Goal: Task Accomplishment & Management: Use online tool/utility

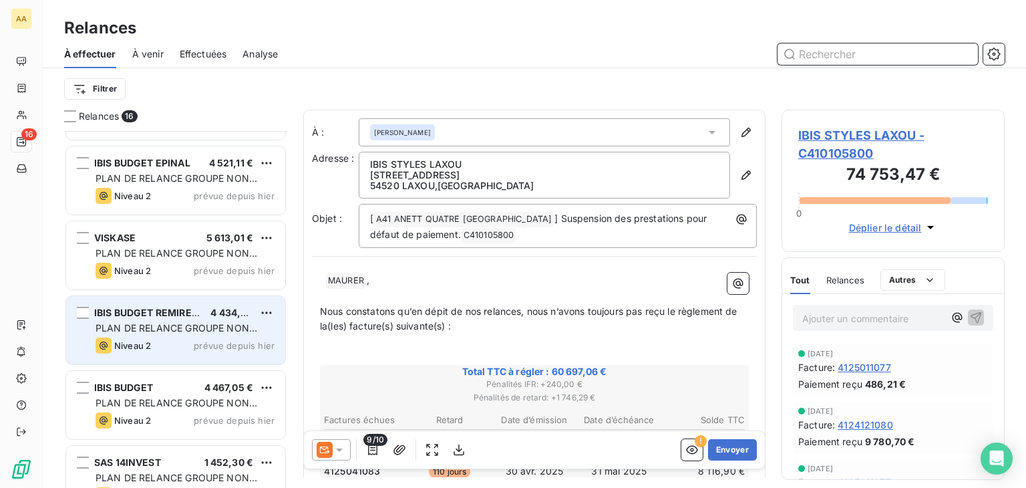
scroll to position [840, 0]
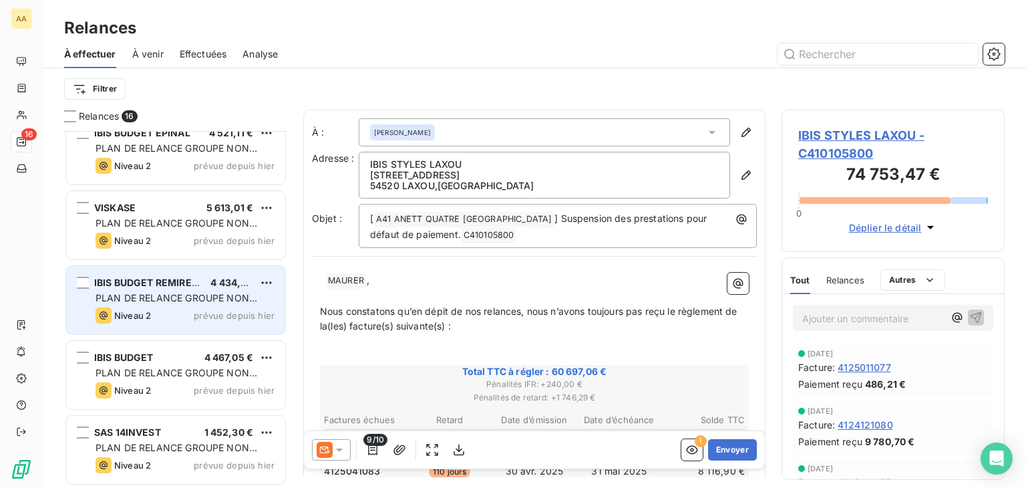
click at [227, 297] on span "PLAN DE RELANCE GROUPE NON AUTOMATIQUE" at bounding box center [177, 304] width 162 height 25
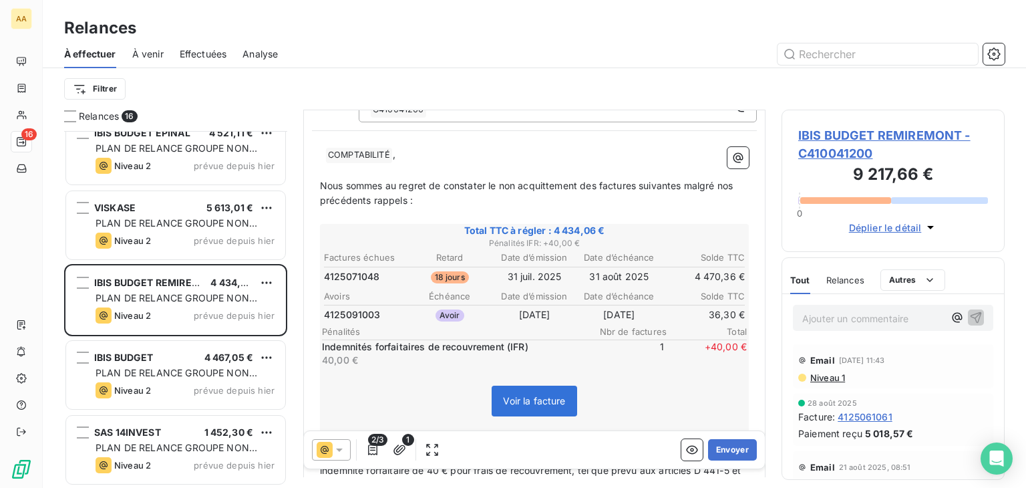
scroll to position [134, 0]
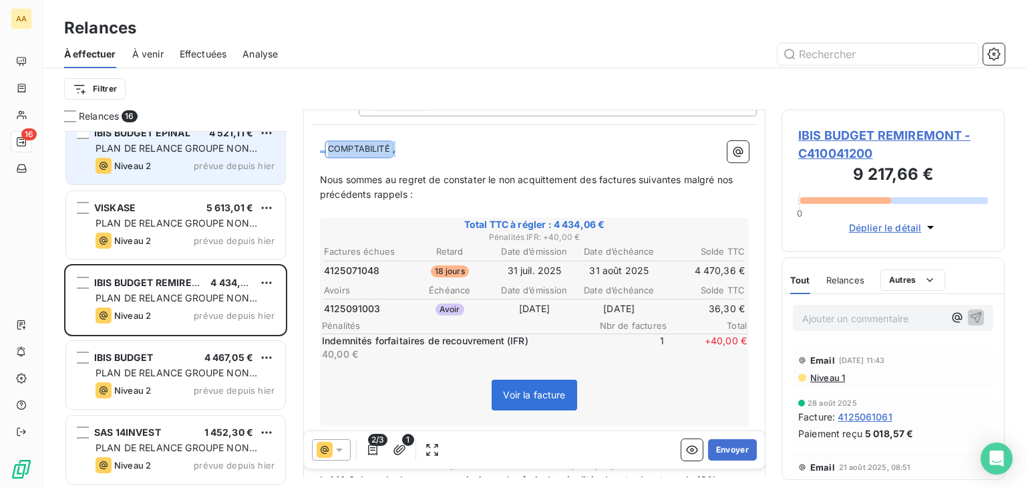
drag, startPoint x: 420, startPoint y: 144, endPoint x: 253, endPoint y: 143, distance: 167.7
click at [253, 143] on div "Relances 16 HOTEL LA MARMOTTE 1 119,25 € PLAN DE RELANCE GROUPE NON AUTOMATIQUE…" at bounding box center [534, 299] width 983 height 378
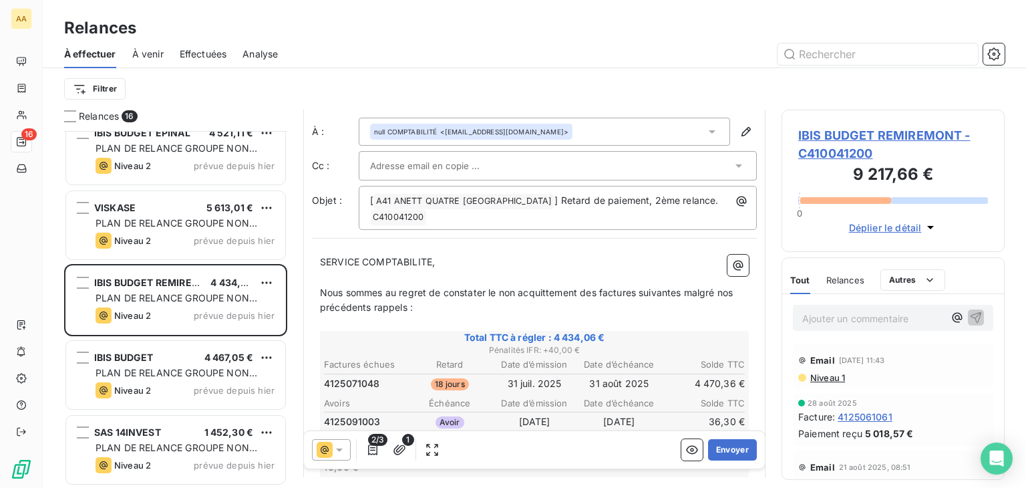
scroll to position [0, 0]
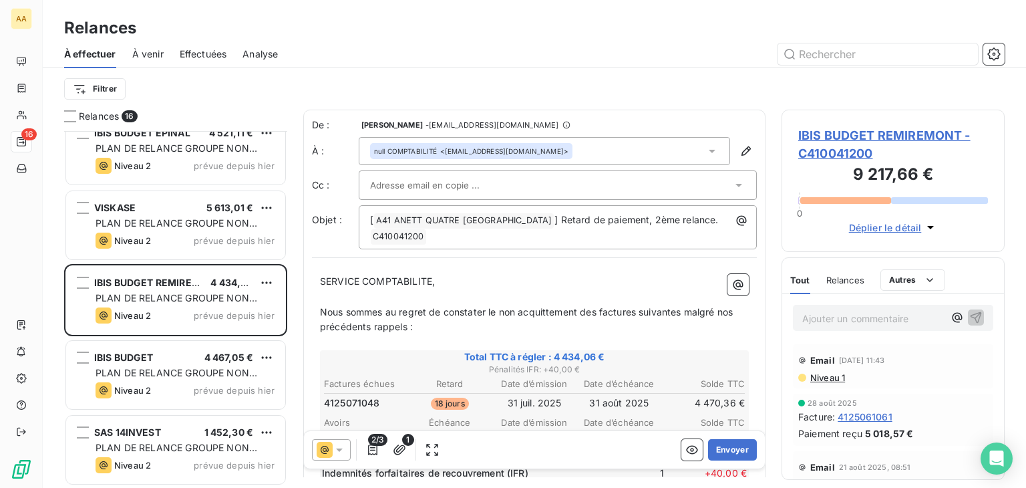
click at [705, 153] on icon at bounding box center [711, 150] width 13 height 13
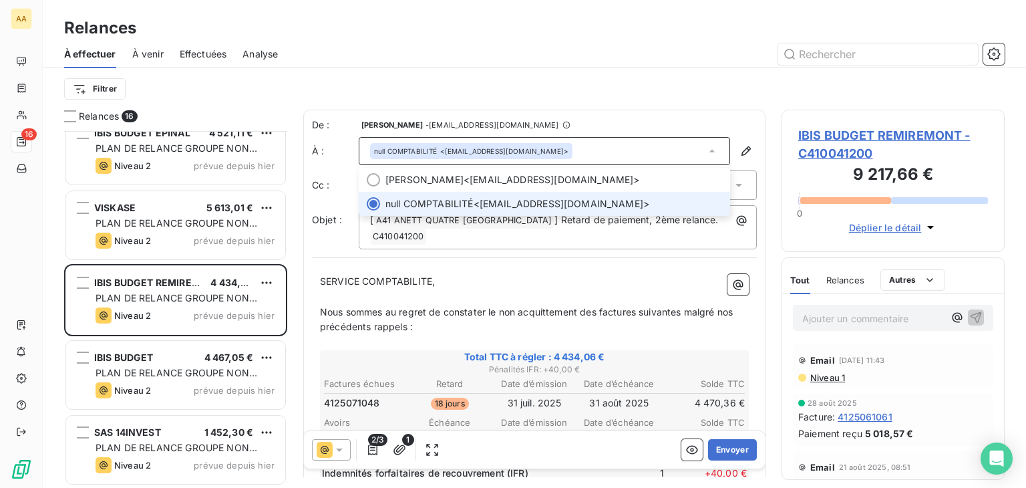
click at [486, 202] on span "null COMPTABILITÉ <[EMAIL_ADDRESS][DOMAIN_NAME]>" at bounding box center [553, 203] width 337 height 13
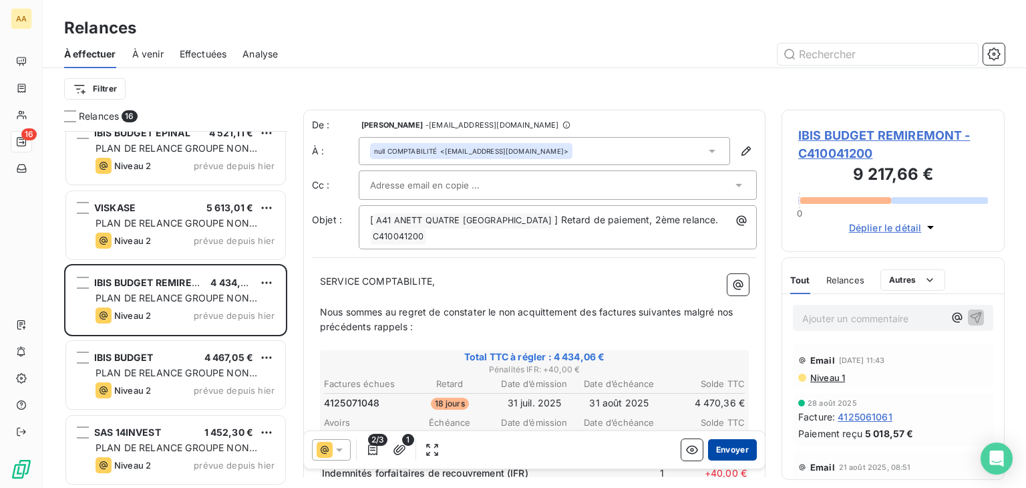
click at [720, 450] on button "Envoyer" at bounding box center [732, 449] width 49 height 21
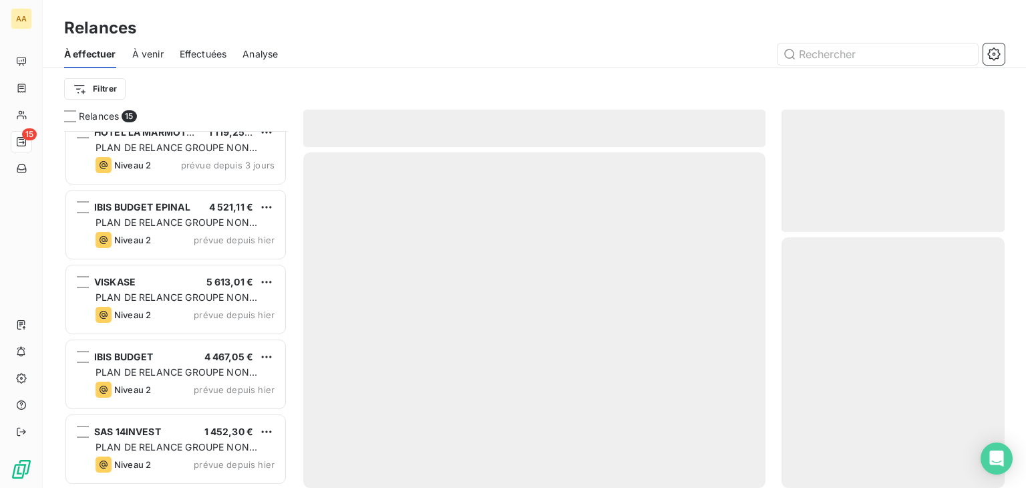
scroll to position [766, 0]
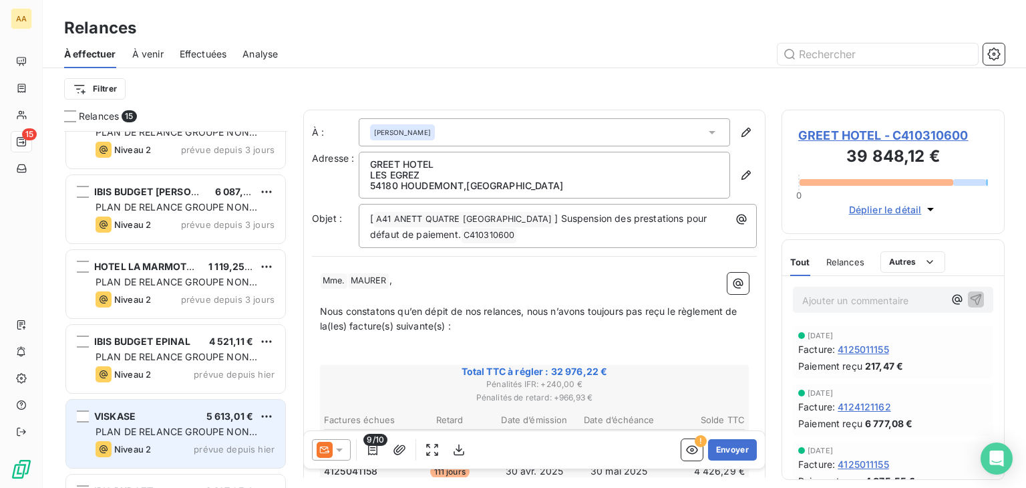
scroll to position [565, 0]
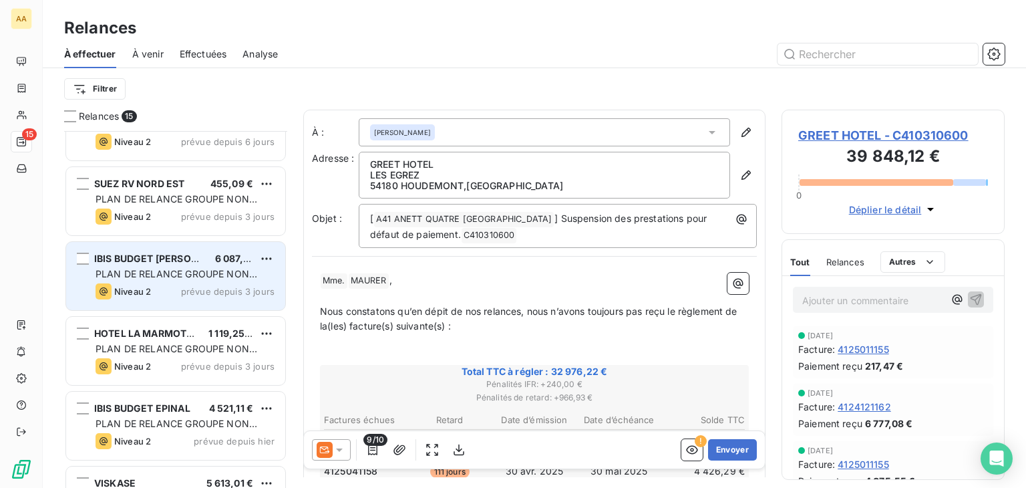
click at [207, 271] on span "PLAN DE RELANCE GROUPE NON AUTOMATIQUE" at bounding box center [177, 280] width 162 height 25
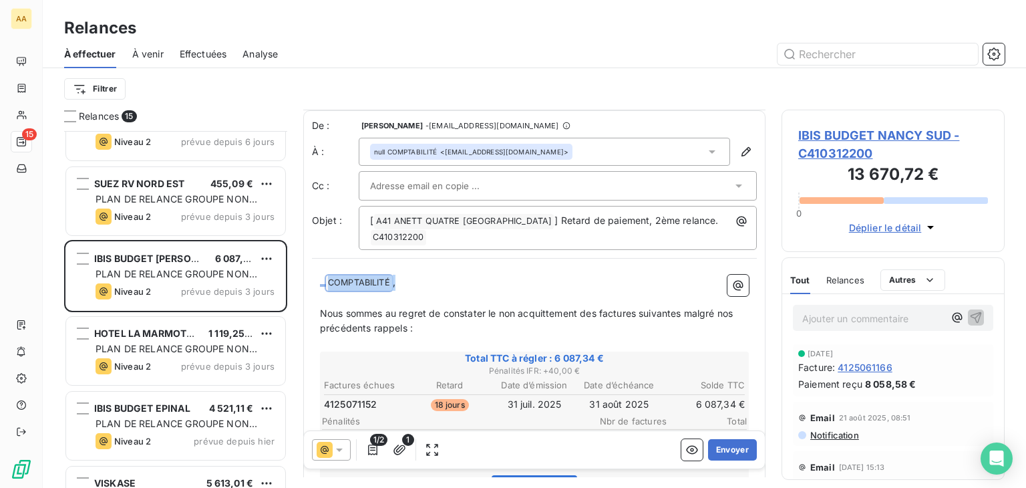
drag, startPoint x: 402, startPoint y: 279, endPoint x: 293, endPoint y: 271, distance: 108.6
click at [293, 271] on div "Relances 15 IBIS STYLES LAXOU 60 697,06 € PLAN DE RELANCE GROUPE NON AUTOMATIQU…" at bounding box center [534, 299] width 983 height 378
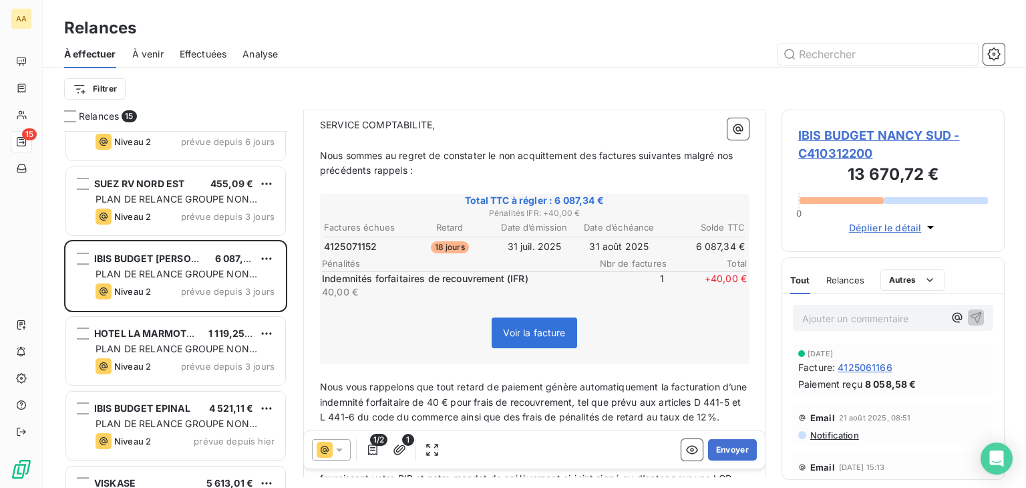
scroll to position [134, 0]
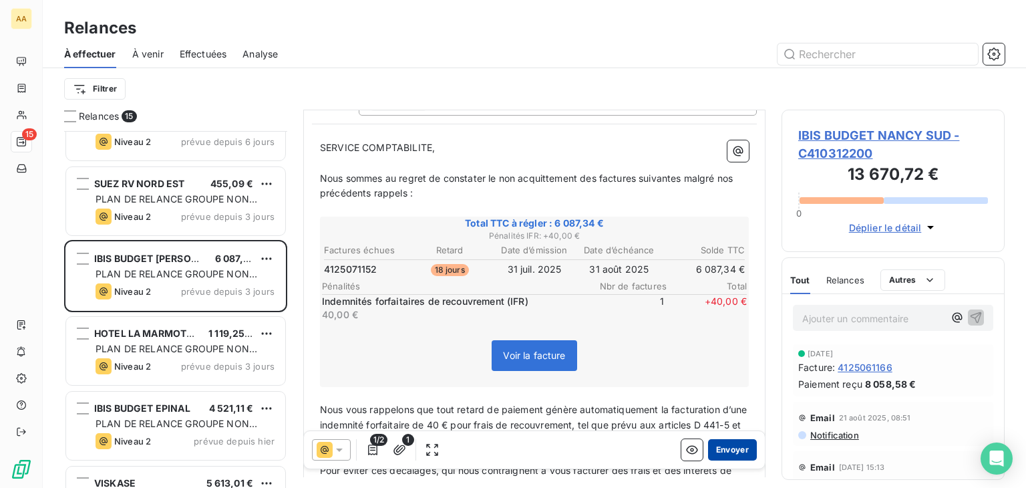
click at [724, 451] on button "Envoyer" at bounding box center [732, 449] width 49 height 21
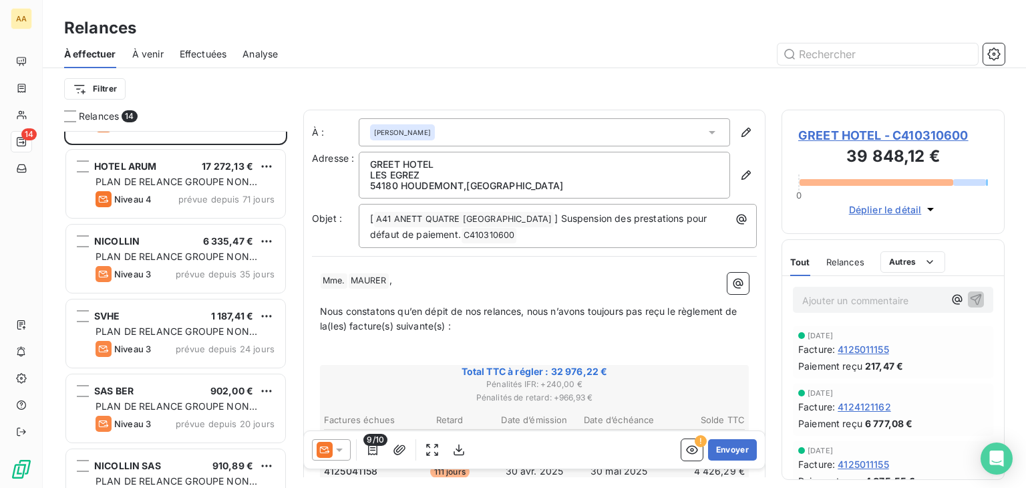
scroll to position [200, 0]
